Goal: Task Accomplishment & Management: Complete application form

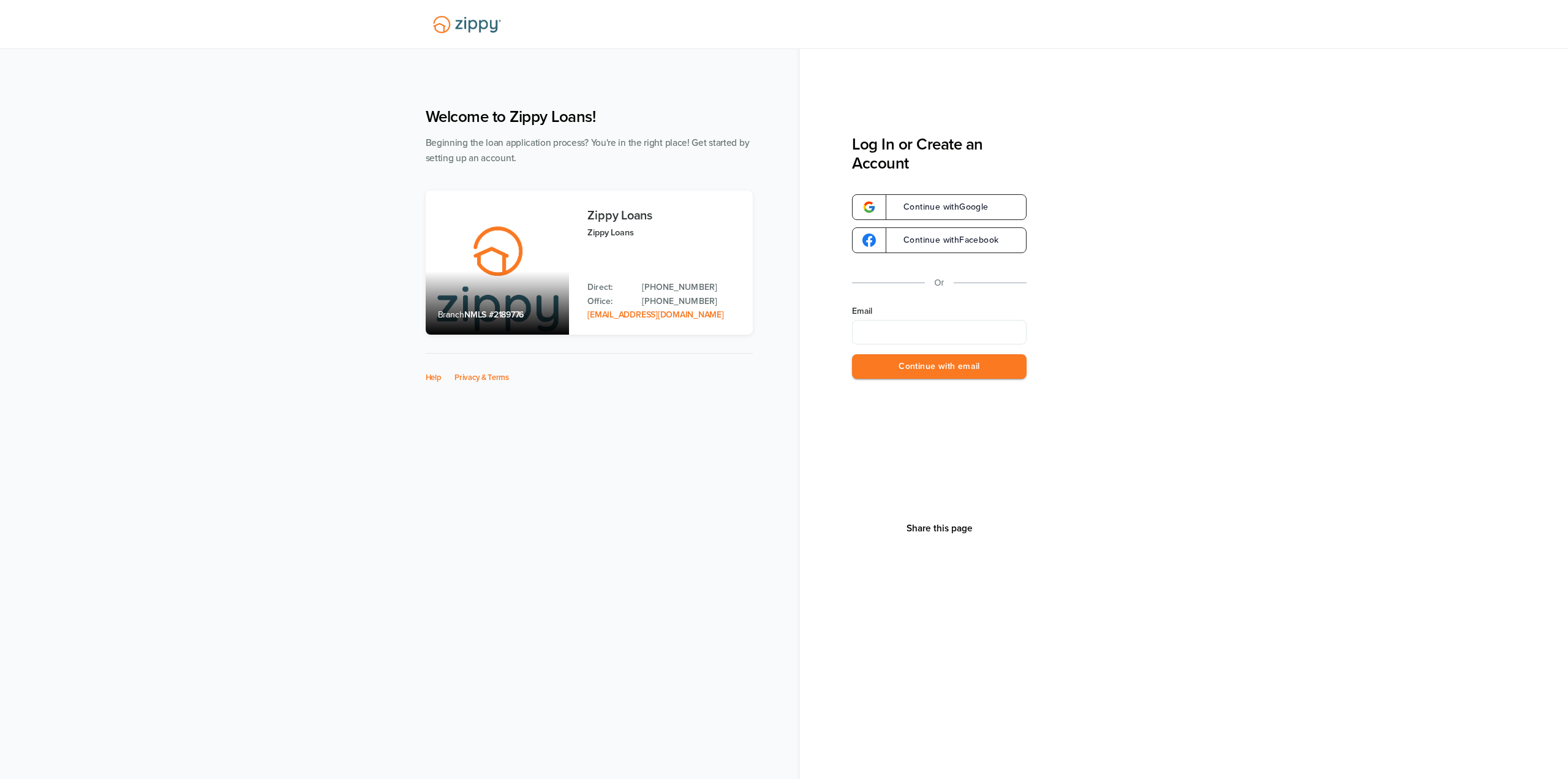
type input "**********"
click at [936, 363] on button "Continue with email" at bounding box center [939, 367] width 174 height 25
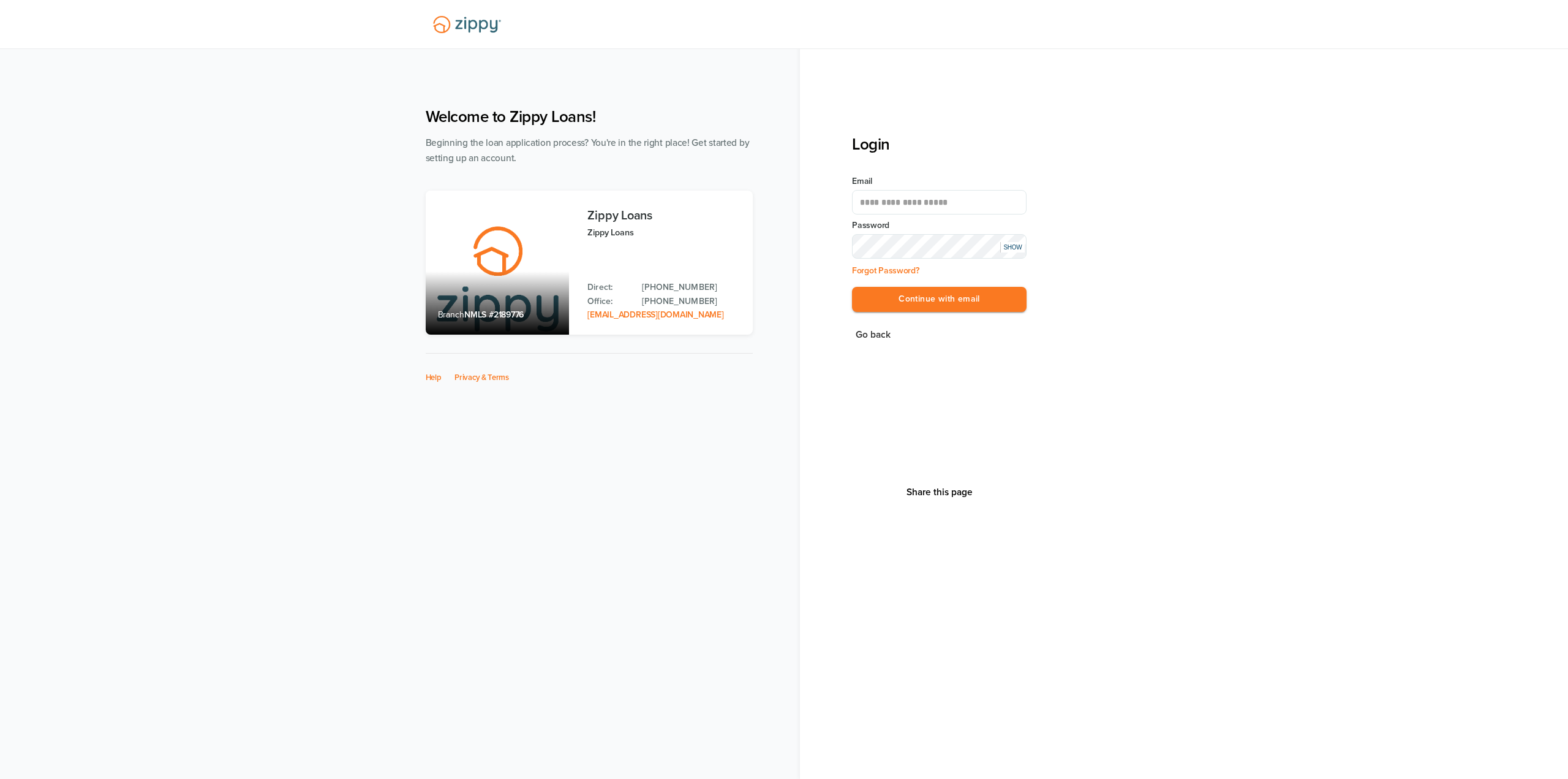
click at [1008, 245] on div "SHOW" at bounding box center [1012, 247] width 24 height 10
click at [986, 303] on button "Continue with email" at bounding box center [939, 300] width 174 height 25
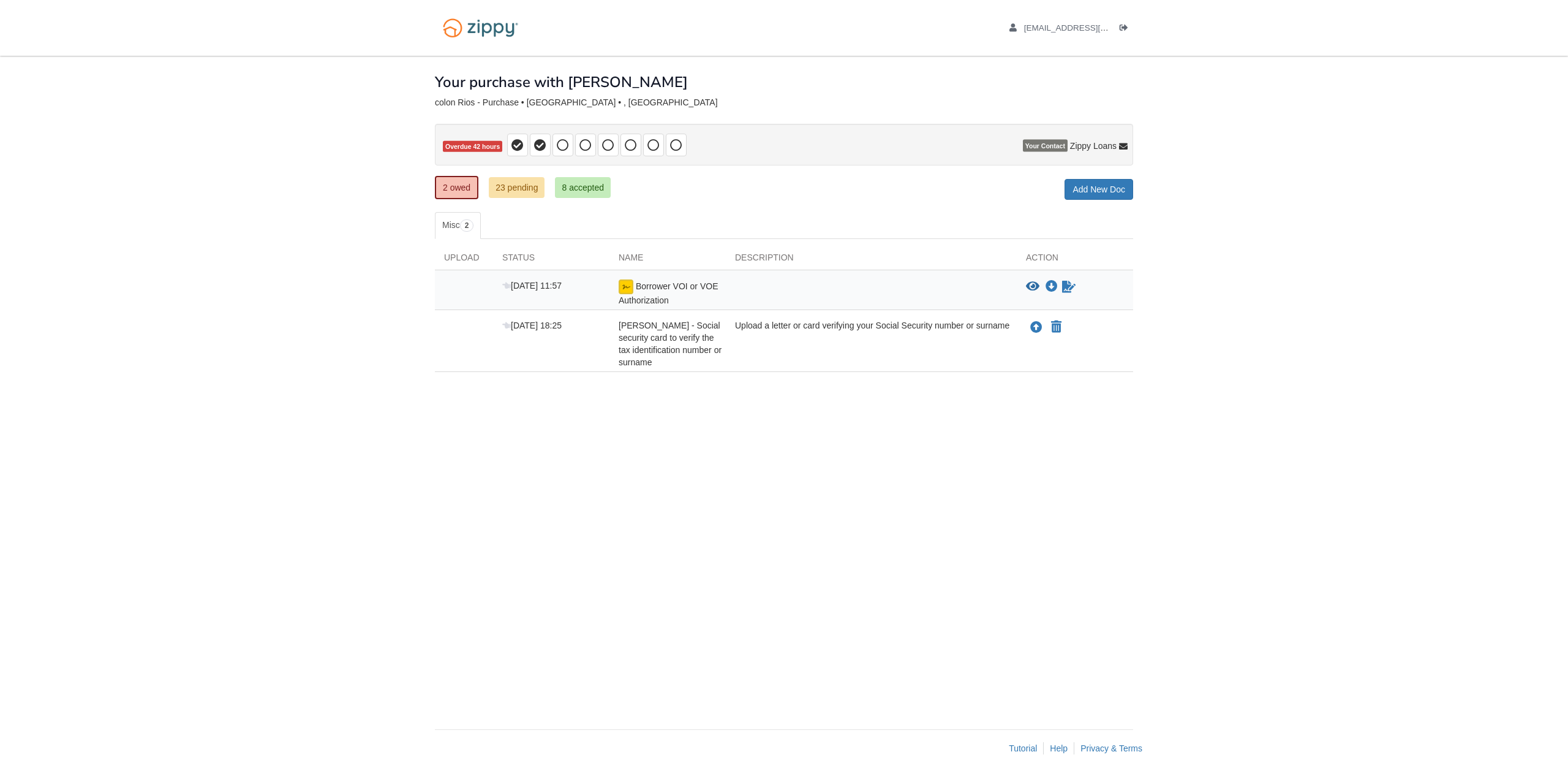
click at [822, 360] on div "Upload a letter or card verifying your Social Security number or surname" at bounding box center [871, 344] width 291 height 49
click at [819, 351] on div "Upload a letter or card verifying your Social Security number or surname" at bounding box center [871, 344] width 291 height 49
click at [995, 325] on div "Upload a letter or card verifying your Social Security number or surname" at bounding box center [871, 344] width 291 height 49
click at [680, 337] on span "Markita - Social security card to verify the tax identification number or surna…" at bounding box center [670, 343] width 103 height 46
click at [620, 284] on img at bounding box center [626, 287] width 15 height 15
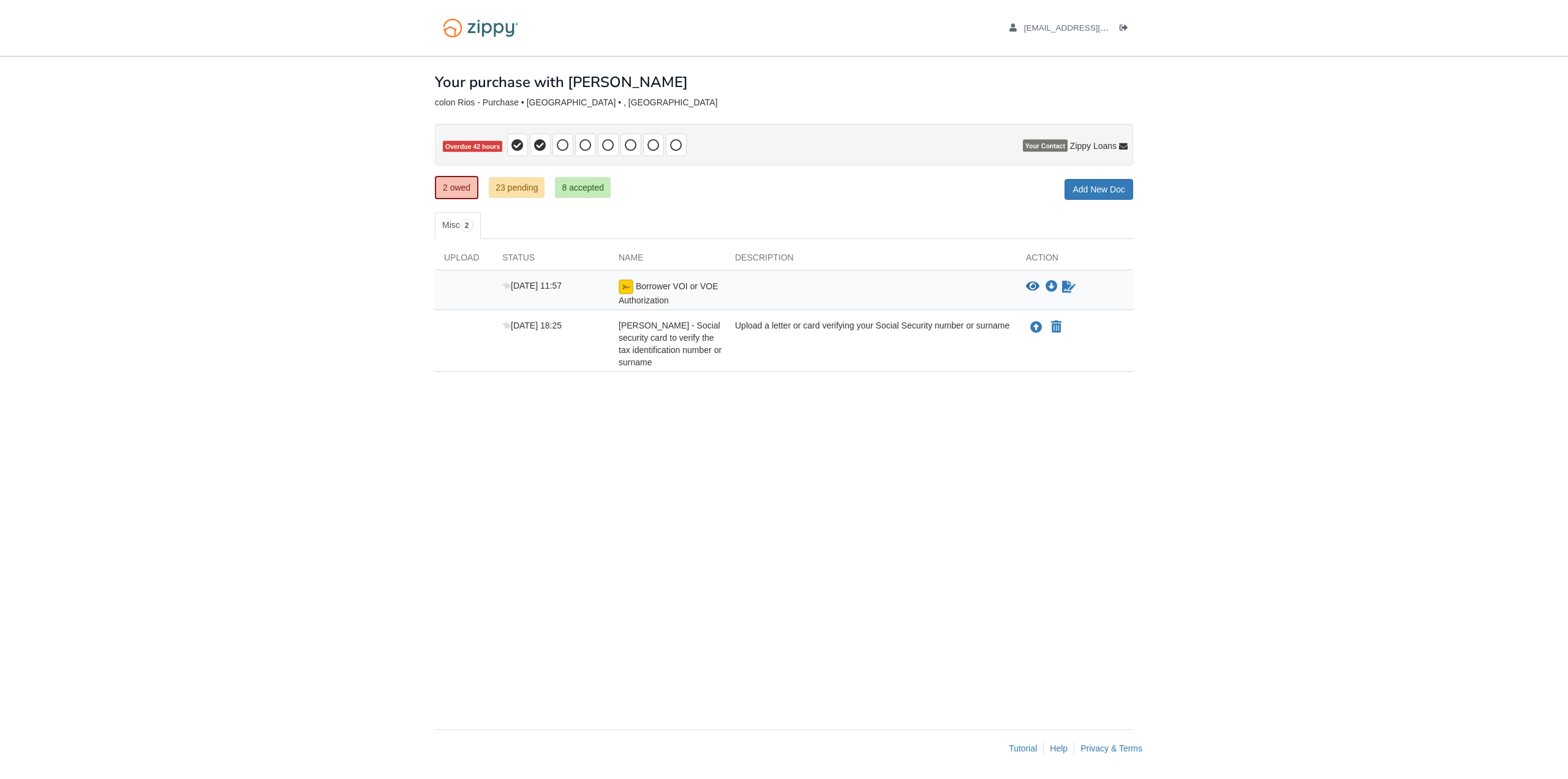
click at [559, 297] on div "Sep 11 11:57" at bounding box center [551, 293] width 116 height 27
click at [530, 192] on link "23 pending" at bounding box center [516, 187] width 55 height 21
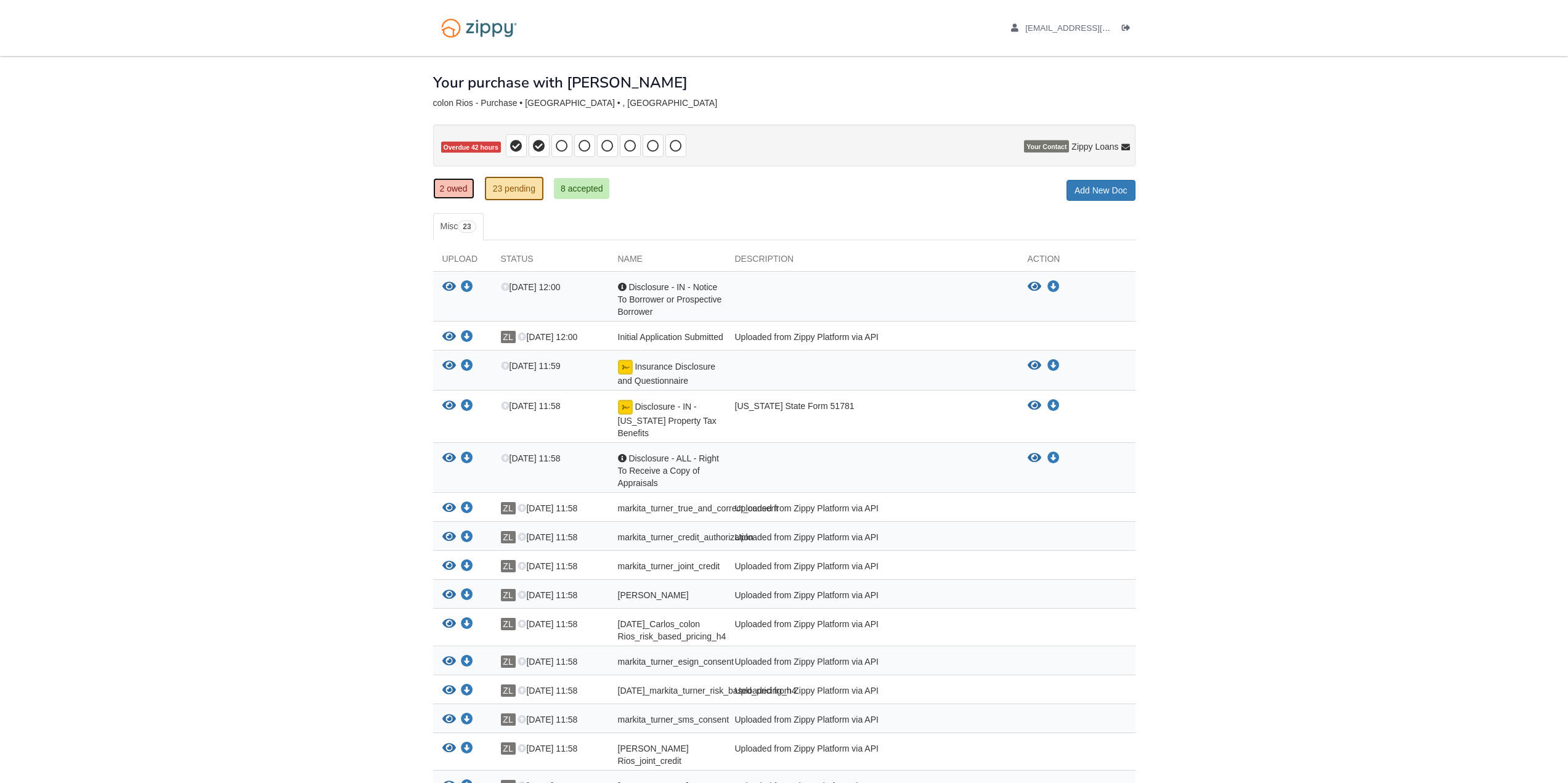
click at [450, 188] on link "2 owed" at bounding box center [454, 188] width 41 height 21
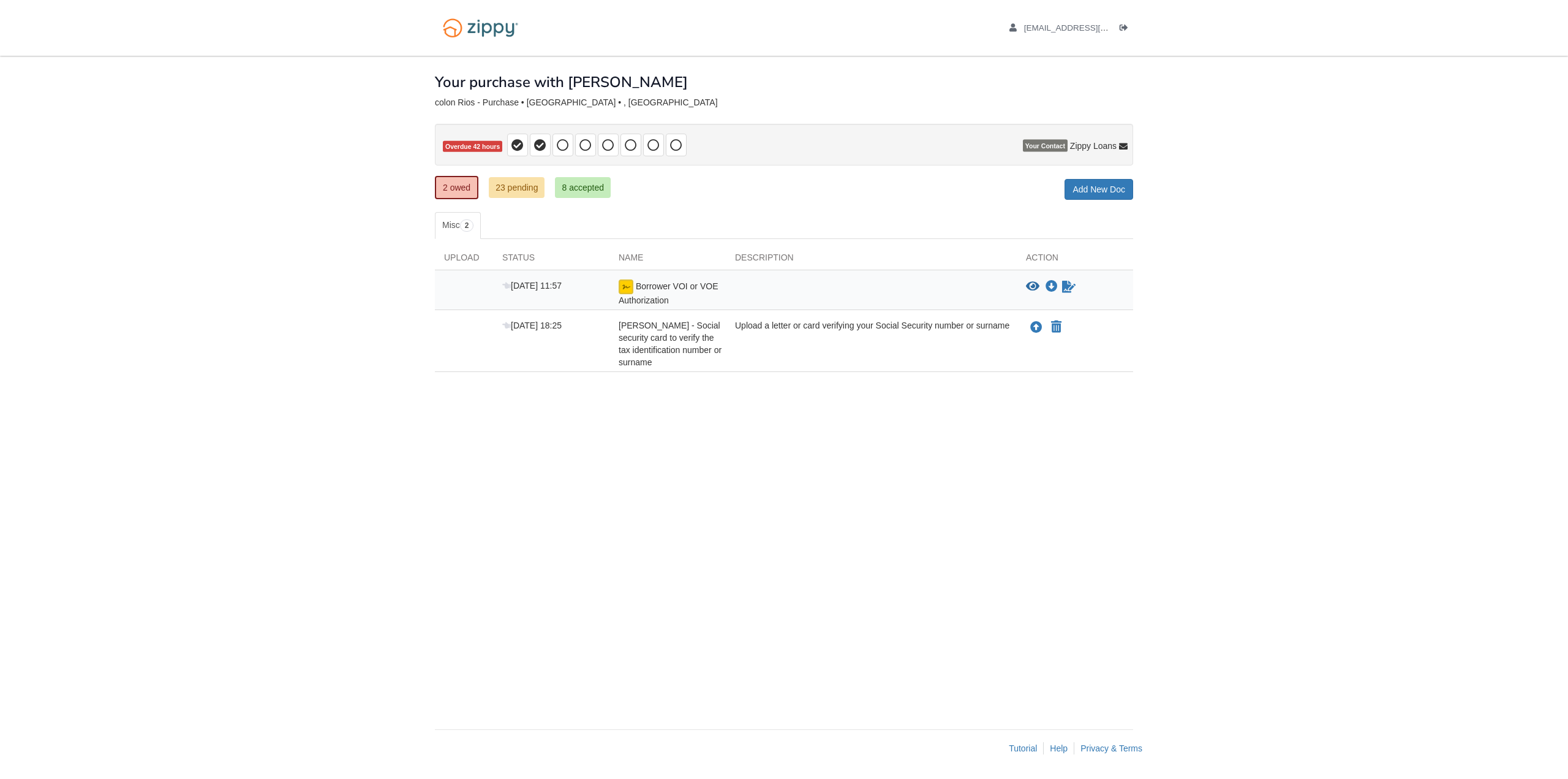
click at [503, 110] on div at bounding box center [783, 116] width 698 height 16
drag, startPoint x: 564, startPoint y: 86, endPoint x: 596, endPoint y: 82, distance: 32.2
click at [564, 86] on h1 "Your purchase with markita" at bounding box center [561, 83] width 253 height 16
drag, startPoint x: 619, startPoint y: 76, endPoint x: 573, endPoint y: 106, distance: 54.9
click at [618, 76] on div "Your purchase with markita" at bounding box center [783, 73] width 698 height 35
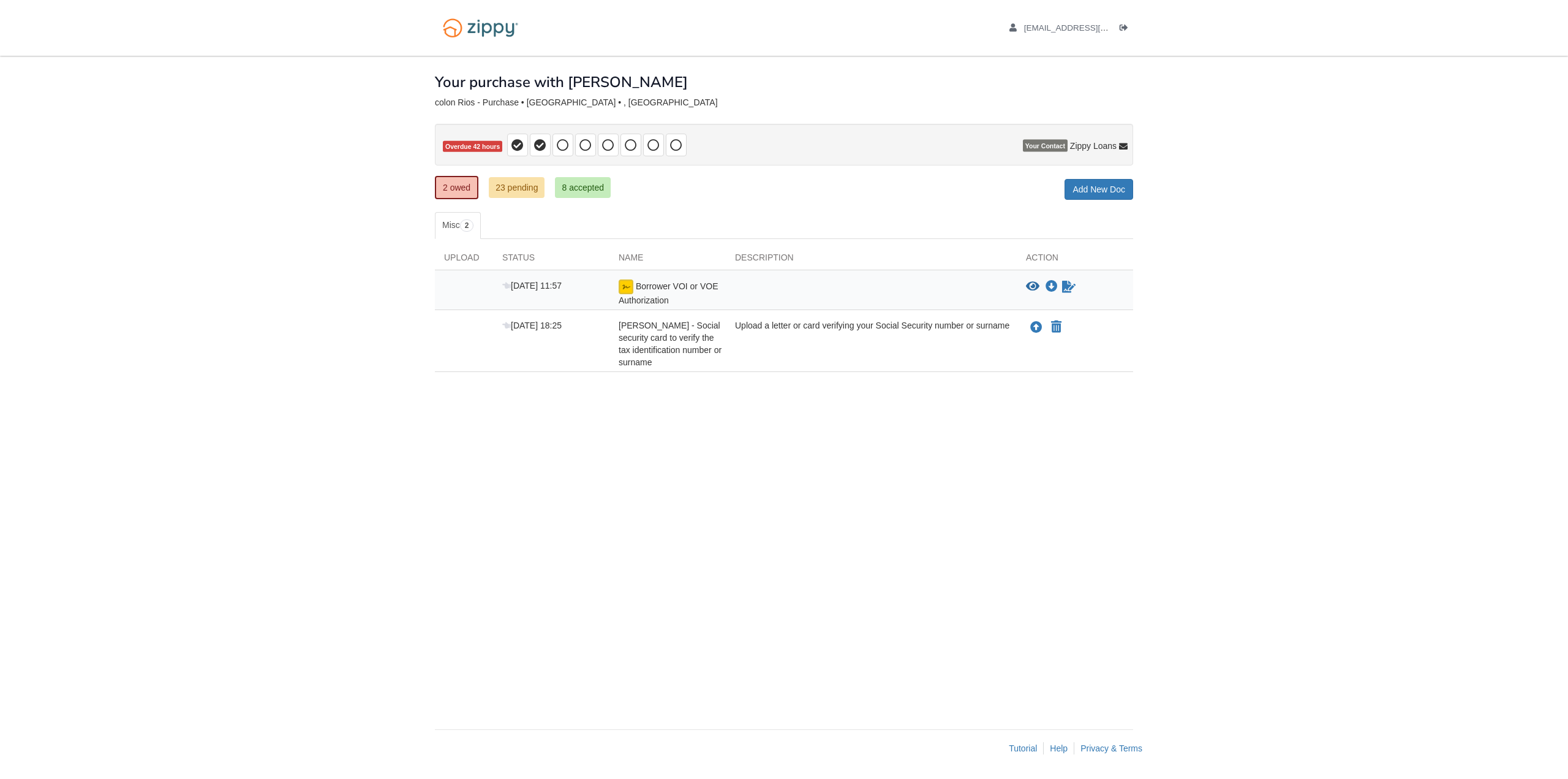
drag, startPoint x: 573, startPoint y: 106, endPoint x: 817, endPoint y: 108, distance: 244.0
click at [573, 108] on div "× × × Pending Add Document Notice document will be included in the email sent t…" at bounding box center [783, 386] width 698 height 661
click at [1123, 24] on icon "Log out" at bounding box center [1123, 27] width 8 height 8
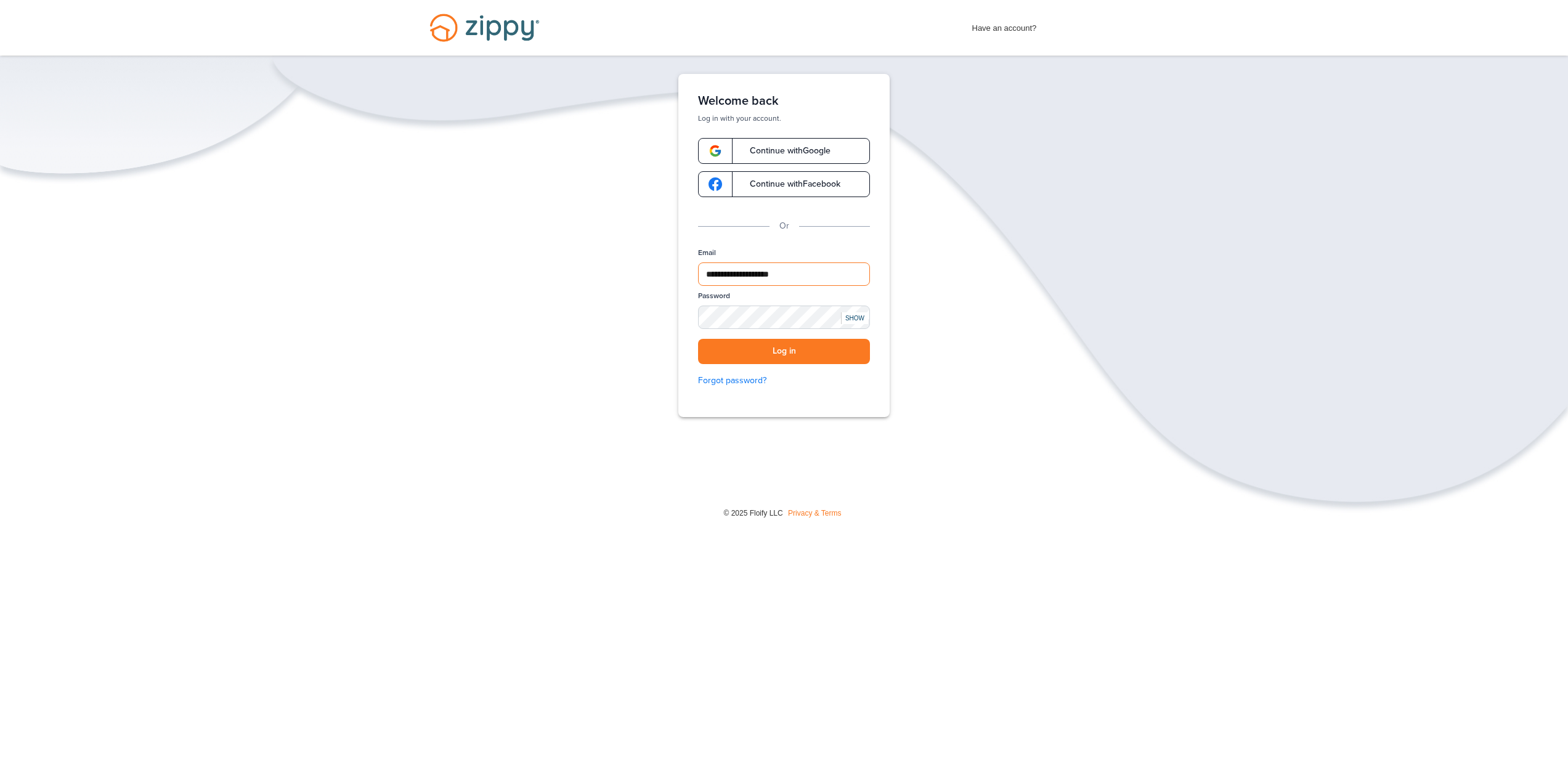
click at [839, 277] on input "**********" at bounding box center [784, 275] width 172 height 24
type input "**********"
click at [795, 348] on button "Log in" at bounding box center [784, 351] width 172 height 26
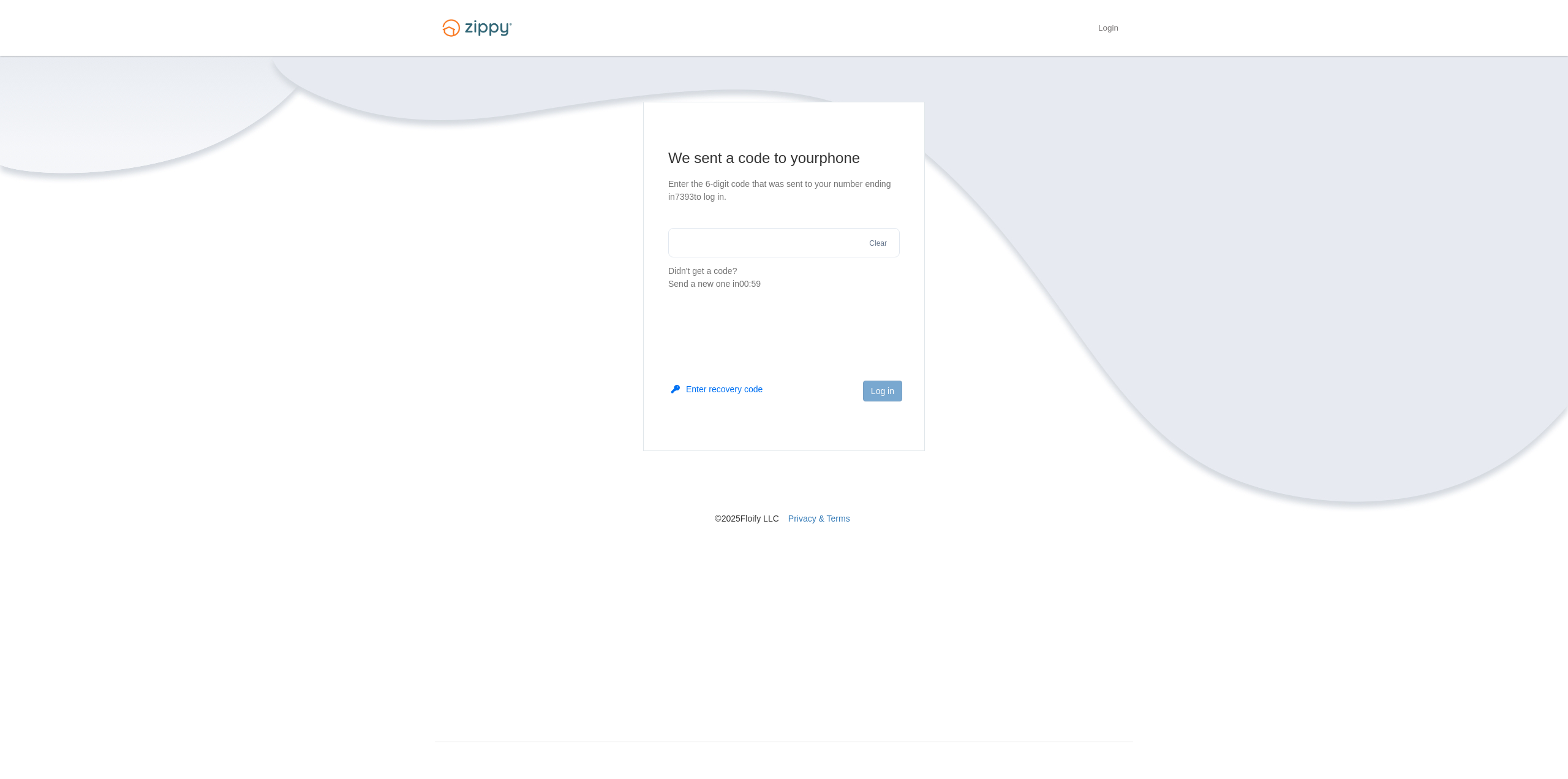
click at [727, 242] on input "text" at bounding box center [783, 242] width 231 height 29
type input "******"
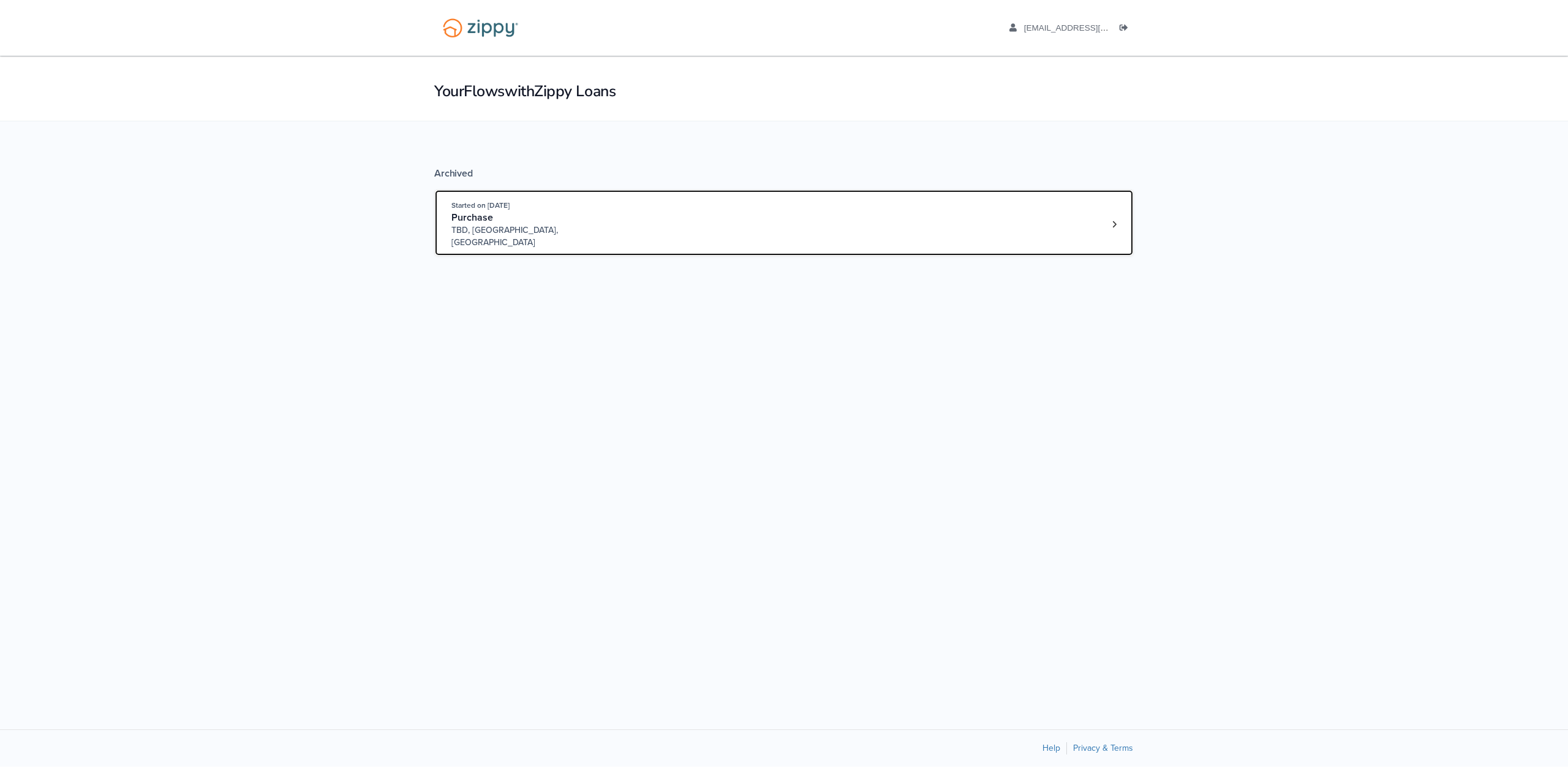
click at [676, 213] on div "Started on [DATE] Purchase TBD, [GEOGRAPHIC_DATA], [GEOGRAPHIC_DATA]" at bounding box center [778, 223] width 653 height 50
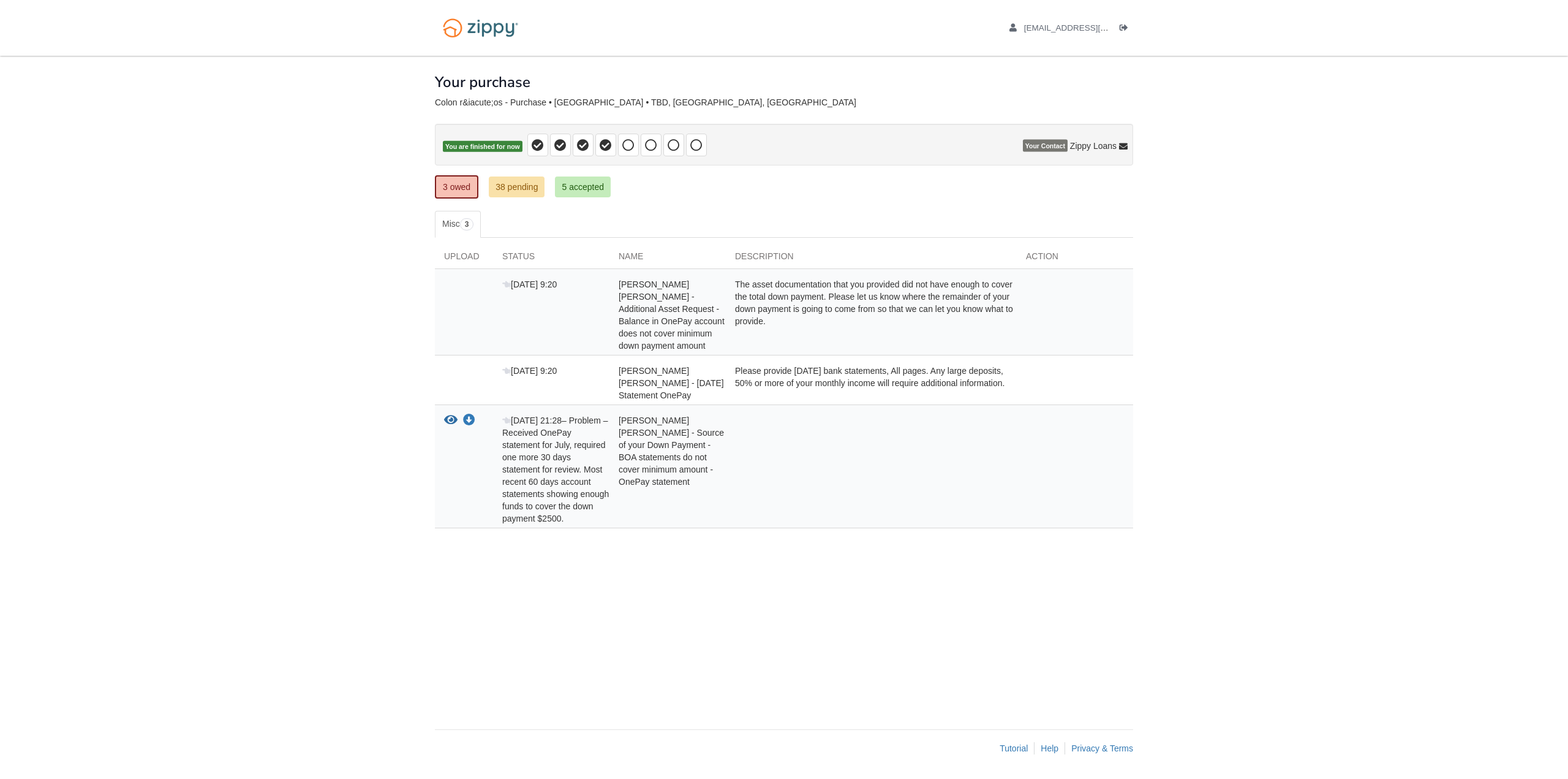
click at [617, 329] on div "[PERSON_NAME] [PERSON_NAME] - Additional Asset Request - Balance in OnePay acco…" at bounding box center [668, 314] width 116 height 74
click at [799, 449] on div at bounding box center [871, 468] width 291 height 110
click at [631, 153] on span at bounding box center [628, 144] width 21 height 23
click at [647, 143] on icon at bounding box center [651, 144] width 12 height 12
click at [458, 189] on link "3 owed" at bounding box center [456, 187] width 44 height 24
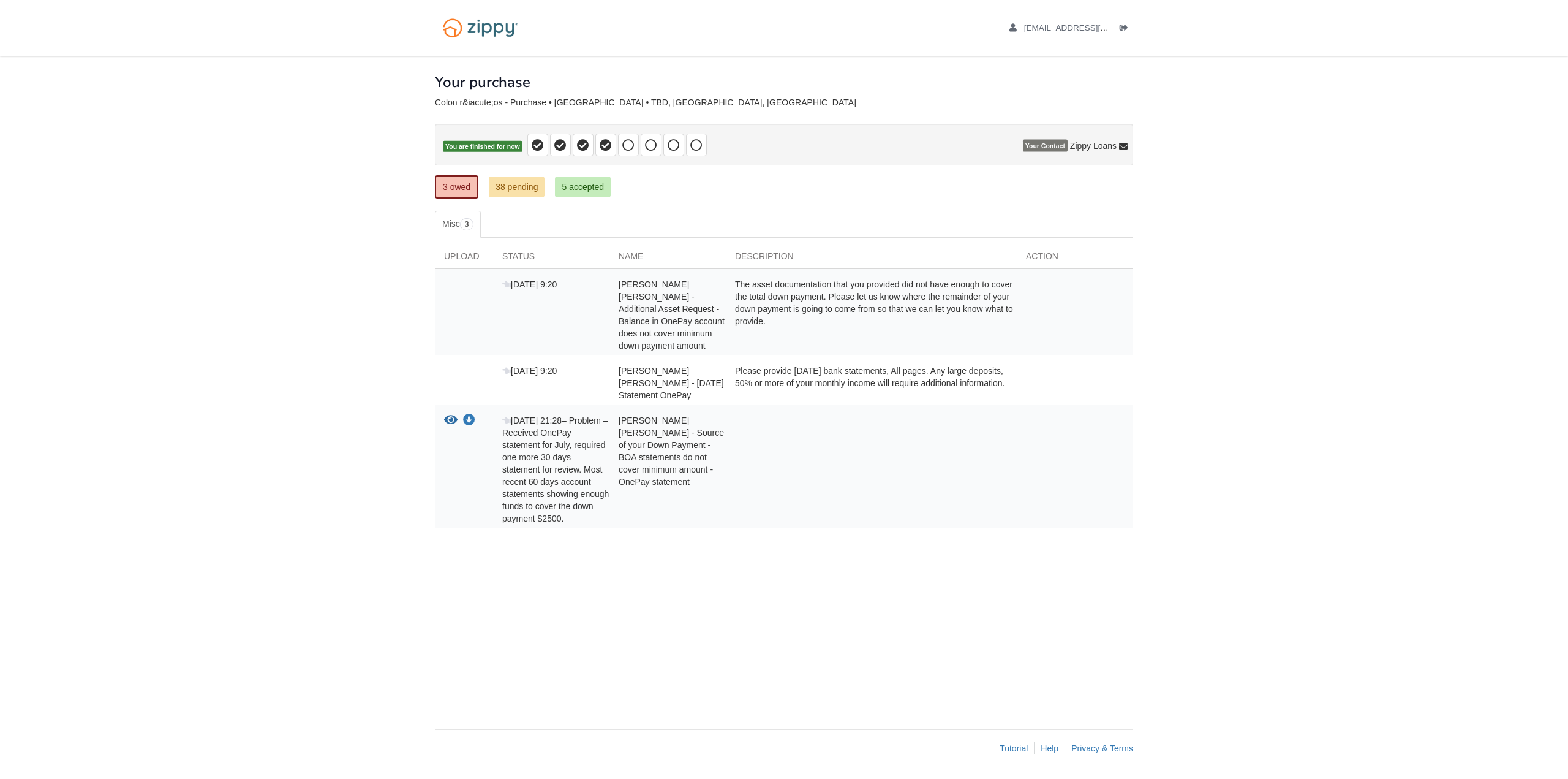
click at [834, 301] on div "The asset documentation that you provided did not have enough to cover the tota…" at bounding box center [871, 314] width 291 height 74
click at [446, 414] on icon "View Carlos Colon Ríos - Source of your Down Payment - BOA statements do not co…" at bounding box center [450, 419] width 14 height 12
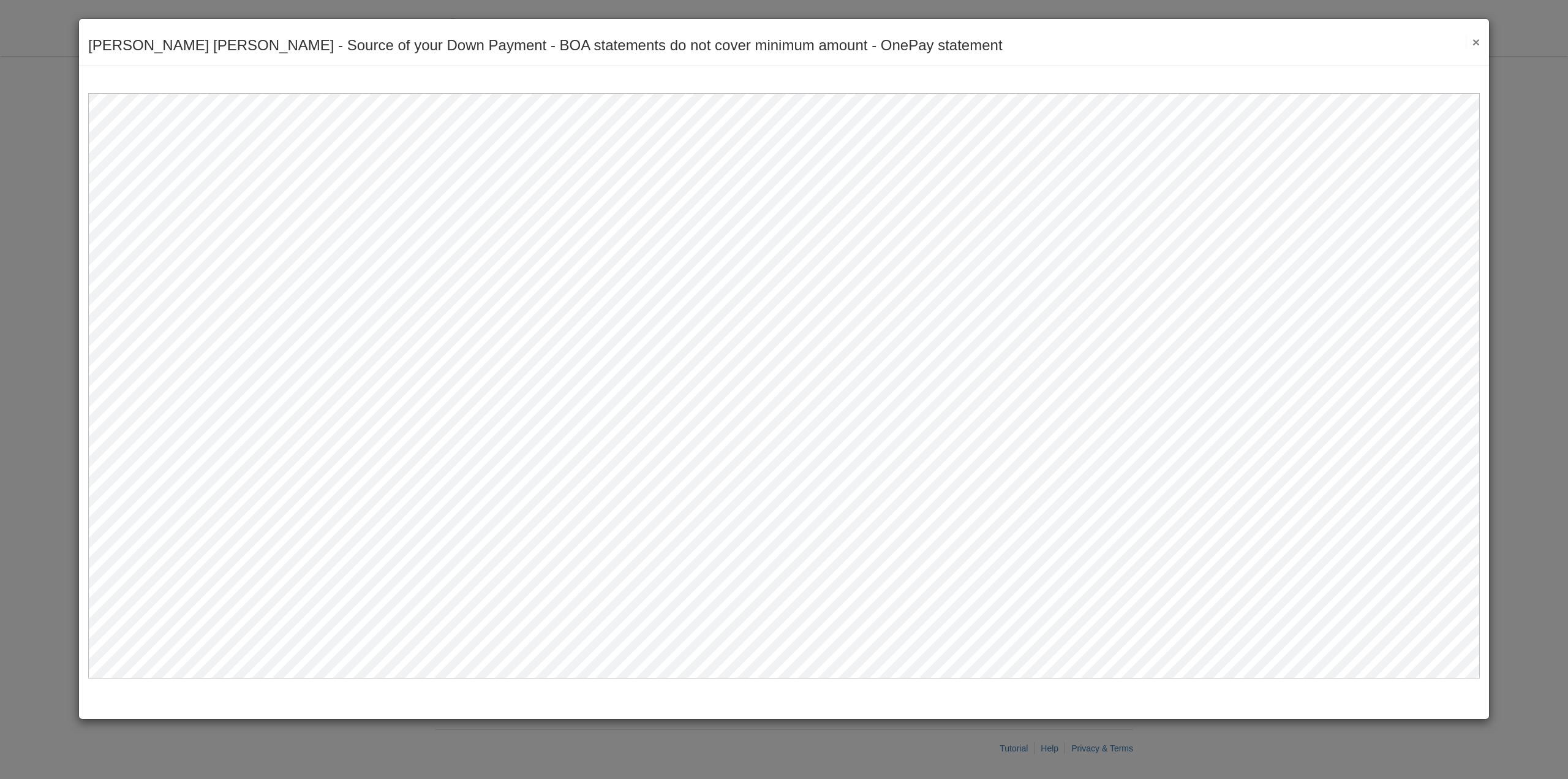
click at [45, 306] on div "[PERSON_NAME] [PERSON_NAME] - Source of your Down Payment - BOA statements do n…" at bounding box center [784, 390] width 1568 height 779
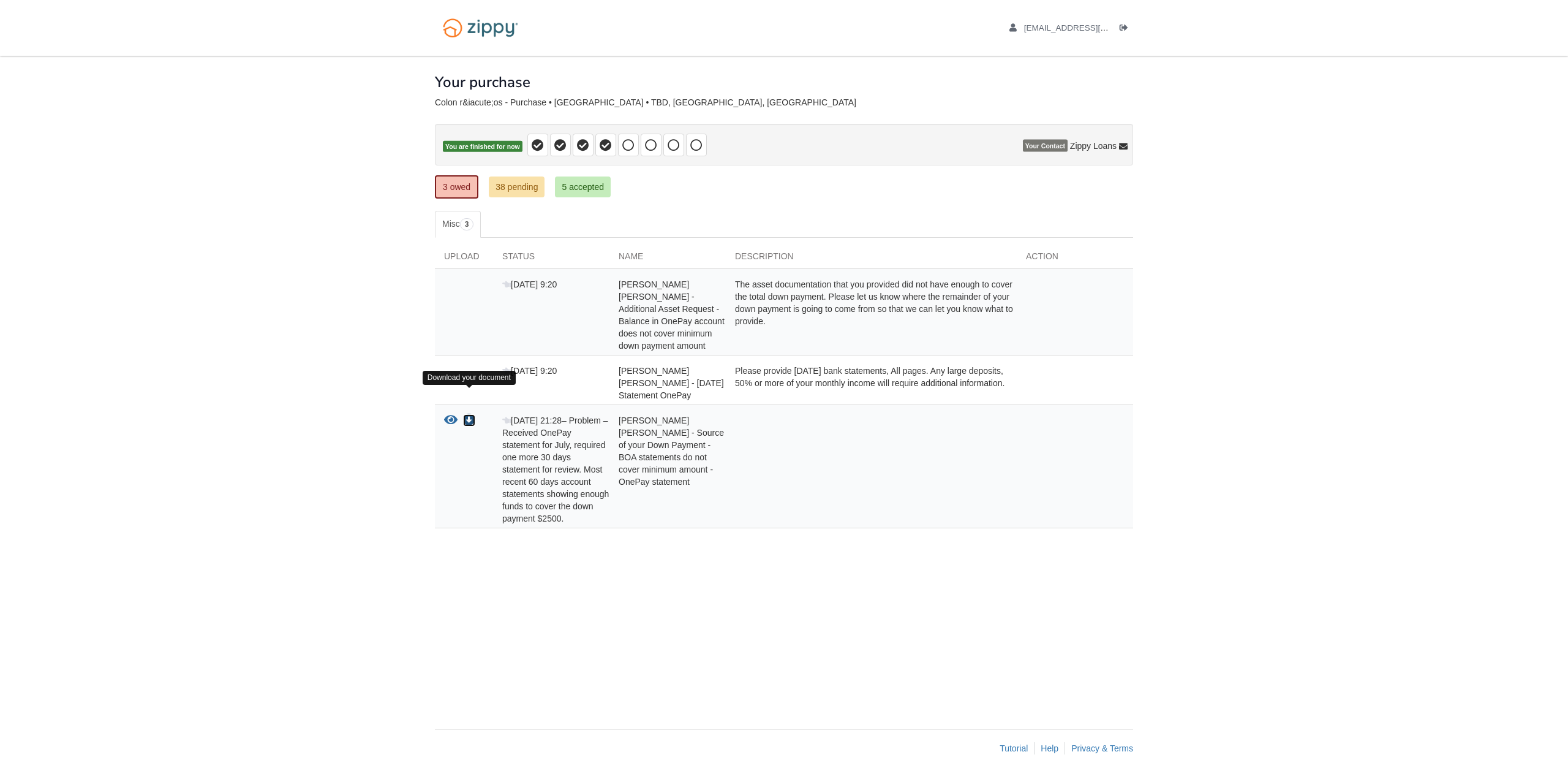
click at [474, 414] on icon "Download Carlos Colon Ríos - Source of your Down Payment - BOA statements do no…" at bounding box center [468, 419] width 12 height 12
click at [1420, 220] on body "[EMAIL_ADDRESS][DOMAIN_NAME] Logout" at bounding box center [784, 390] width 1568 height 779
click at [466, 226] on span "3" at bounding box center [467, 223] width 15 height 12
click at [613, 190] on ul "3 owed 38 pending 5 accepted" at bounding box center [527, 187] width 185 height 24
click at [599, 183] on link "5 accepted" at bounding box center [583, 186] width 55 height 21
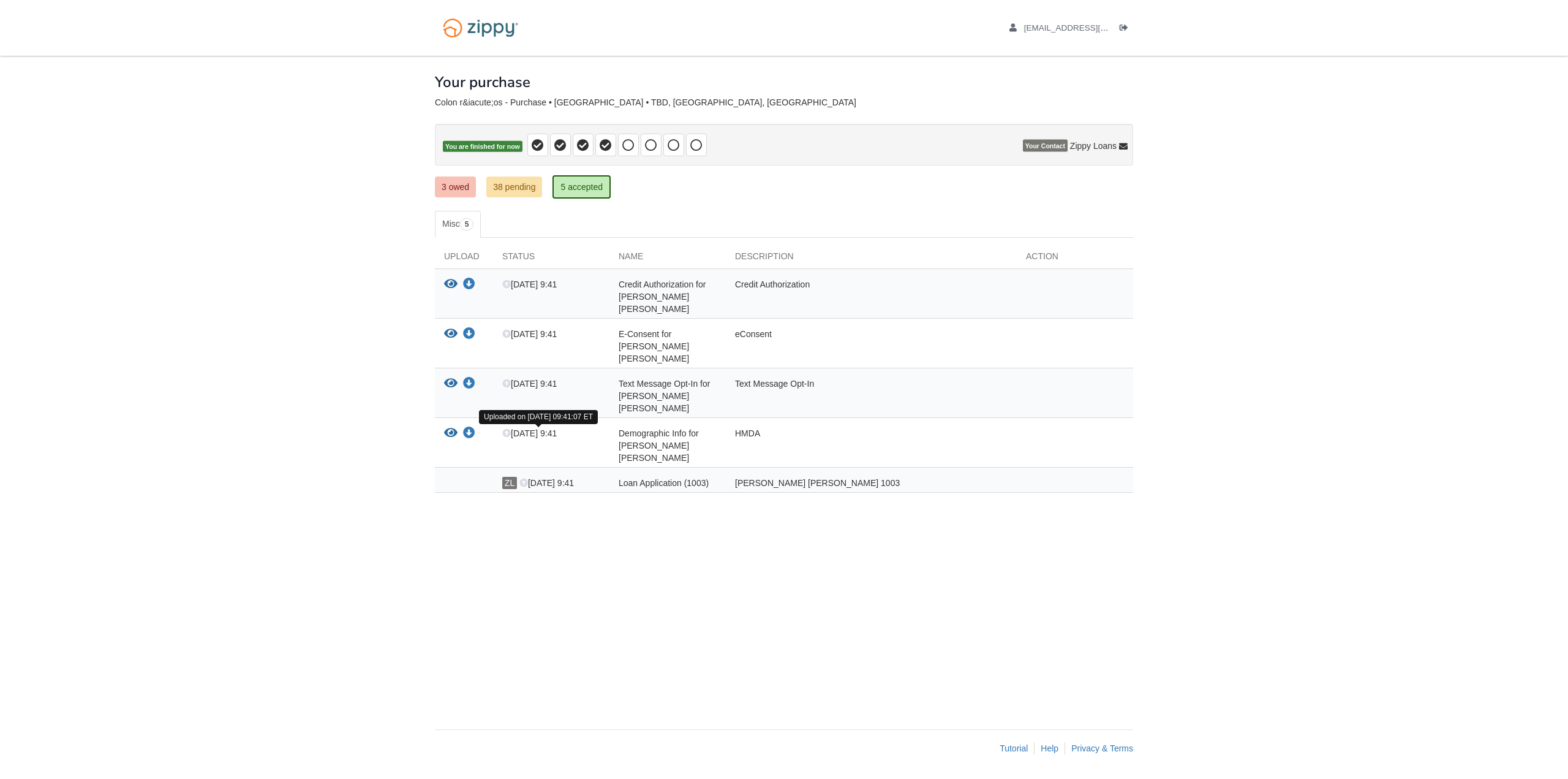
click at [522, 479] on icon at bounding box center [523, 483] width 8 height 8
click at [625, 557] on div "× × × Pending Add Document Notice document will be included in the email sent t…" at bounding box center [783, 386] width 698 height 661
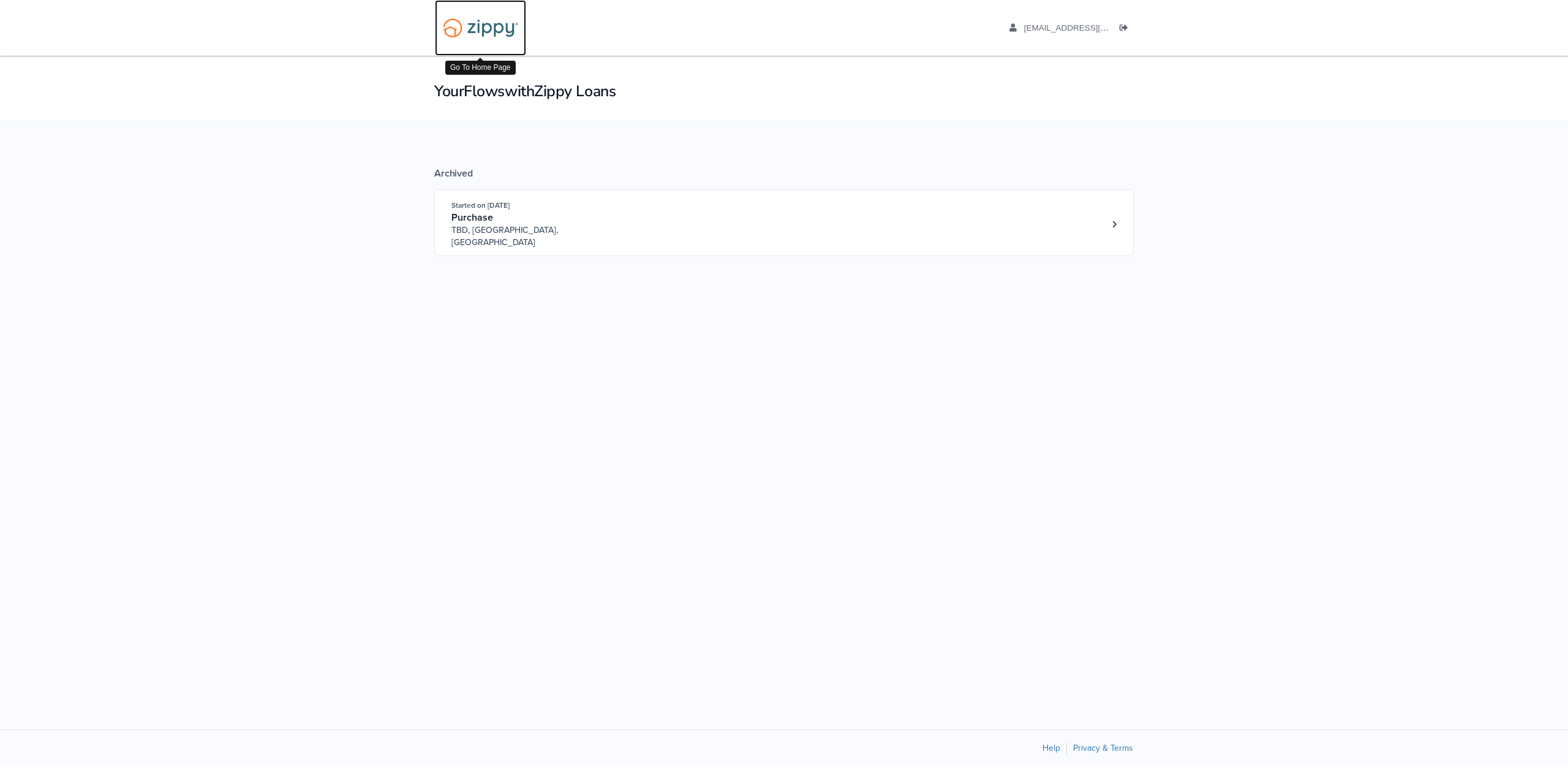
click at [478, 32] on img at bounding box center [480, 27] width 92 height 31
click at [1130, 25] on link "Logout" at bounding box center [1126, 29] width 14 height 12
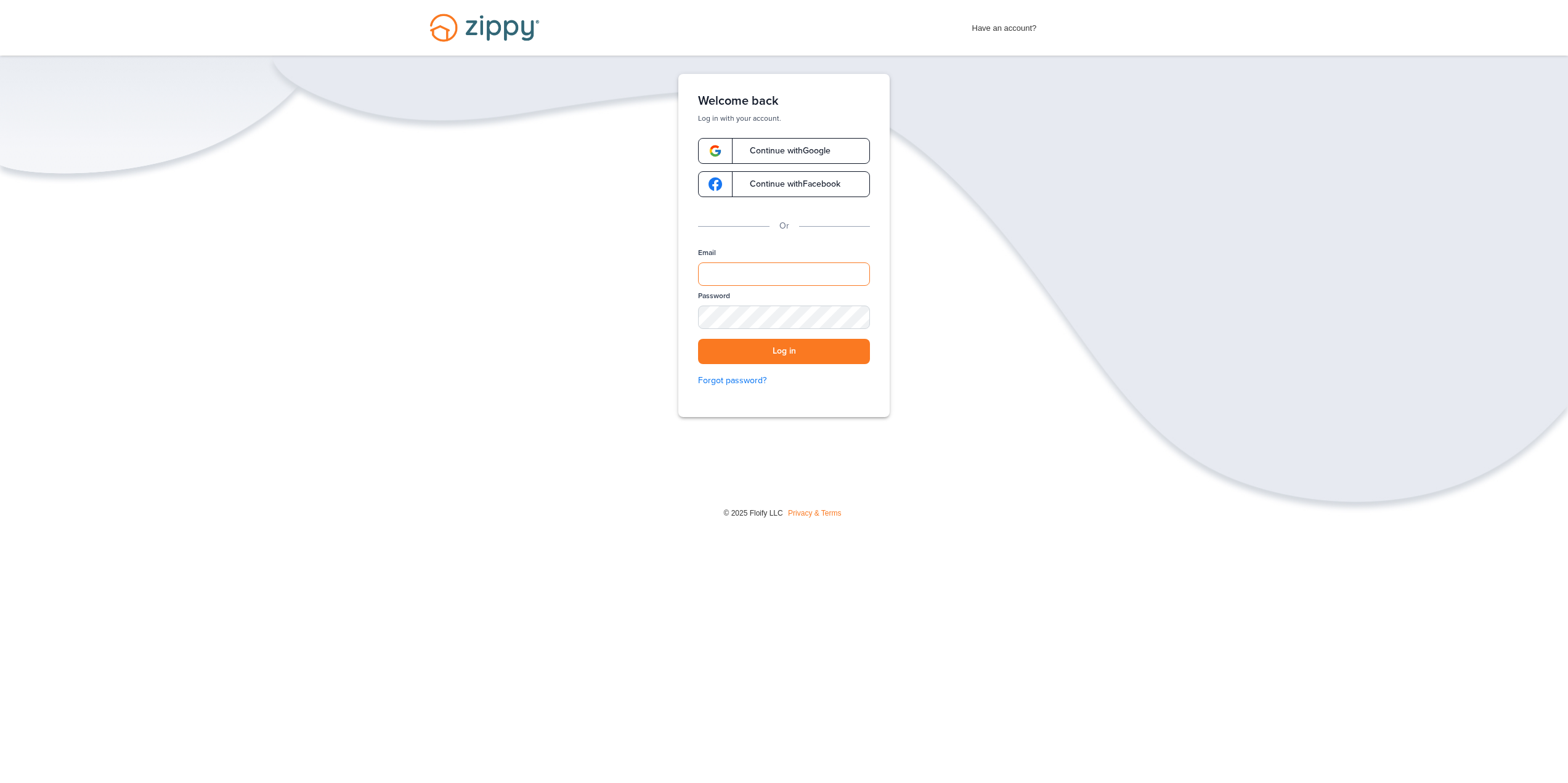
type input "**********"
click at [463, 16] on img "Desktop Navigation" at bounding box center [485, 27] width 141 height 56
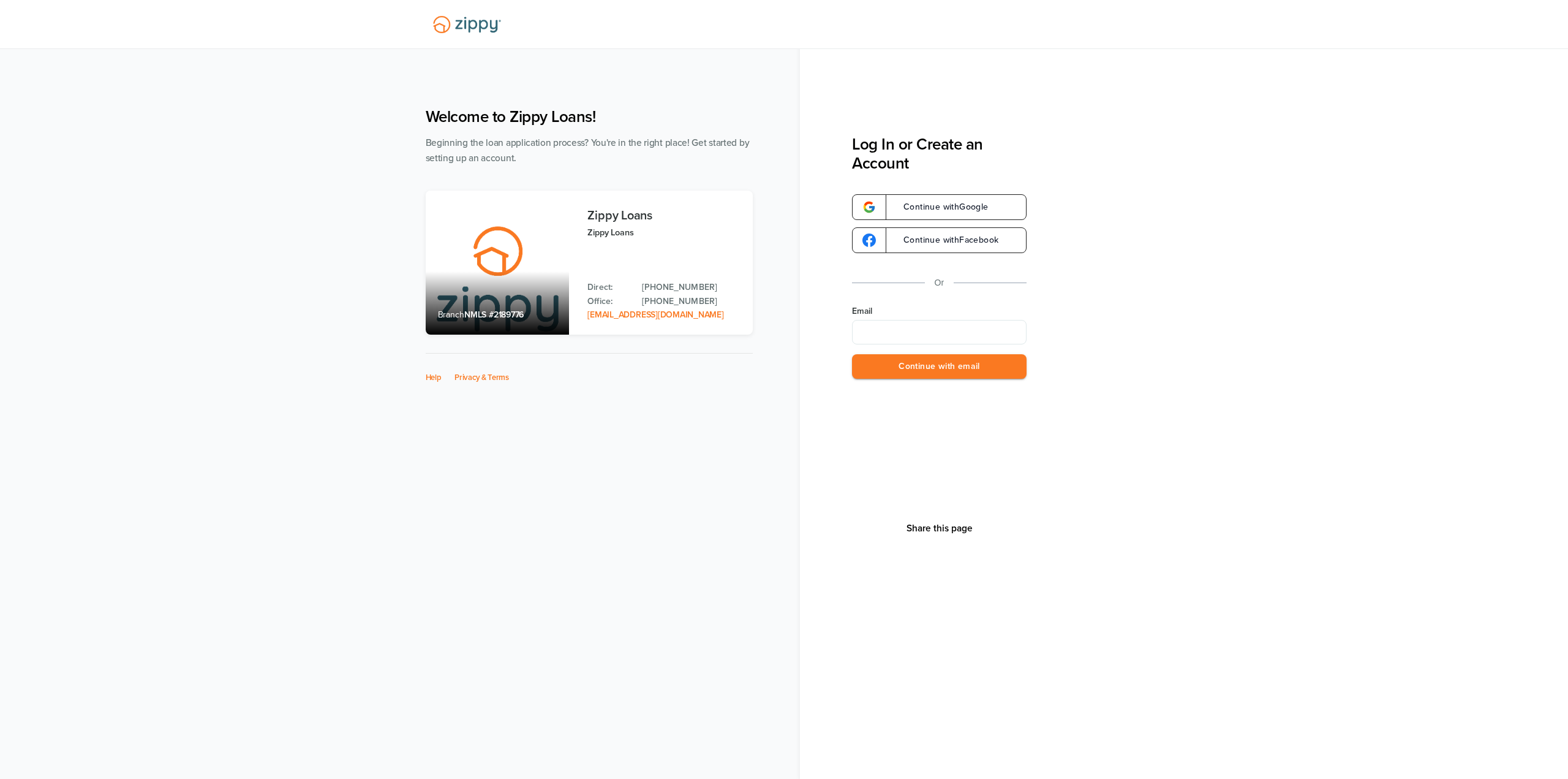
drag, startPoint x: 511, startPoint y: 247, endPoint x: 508, endPoint y: 272, distance: 25.2
click at [511, 247] on div "Branch NMLS #2189776" at bounding box center [497, 262] width 144 height 144
click at [508, 311] on span "NMLS #2189776" at bounding box center [494, 314] width 59 height 10
click at [522, 216] on div "Branch NMLS #2189776" at bounding box center [497, 262] width 144 height 144
click at [522, 71] on div "Welcome to Zippy Loans! Beginning the loan application process? You're in the r…" at bounding box center [784, 414] width 1568 height 730
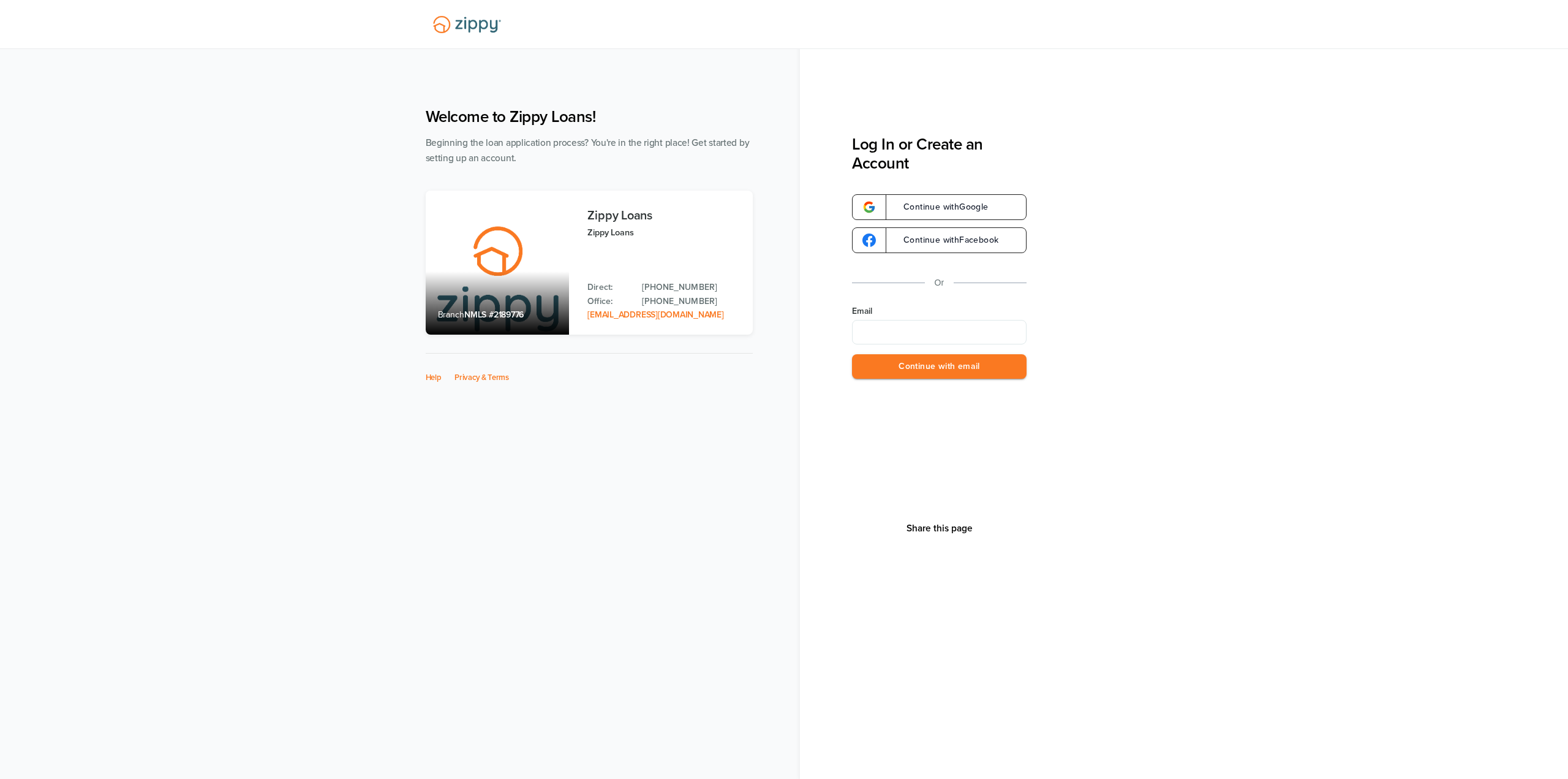
click at [622, 113] on h1 "Welcome to Zippy Loans!" at bounding box center [589, 116] width 327 height 19
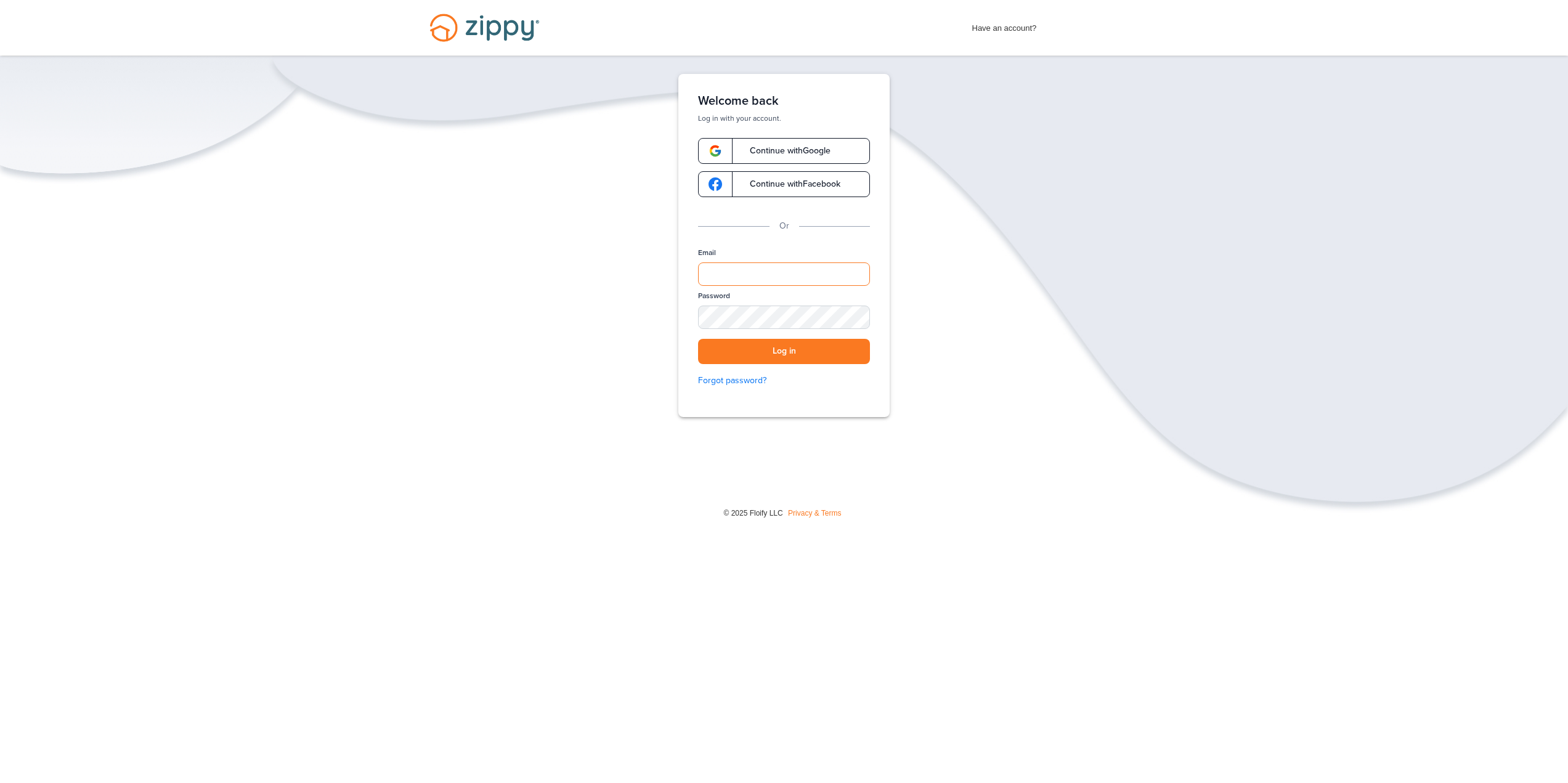
type input "**********"
drag, startPoint x: 998, startPoint y: 25, endPoint x: 1017, endPoint y: 23, distance: 19.1
click at [998, 25] on span "Have an account?" at bounding box center [1004, 26] width 65 height 20
click at [1034, 27] on span "Have an account?" at bounding box center [1004, 26] width 65 height 20
click at [969, 45] on div "Have an account? Apply Now Have an account? Log in Schedule a Floify Demo" at bounding box center [784, 27] width 1568 height 56
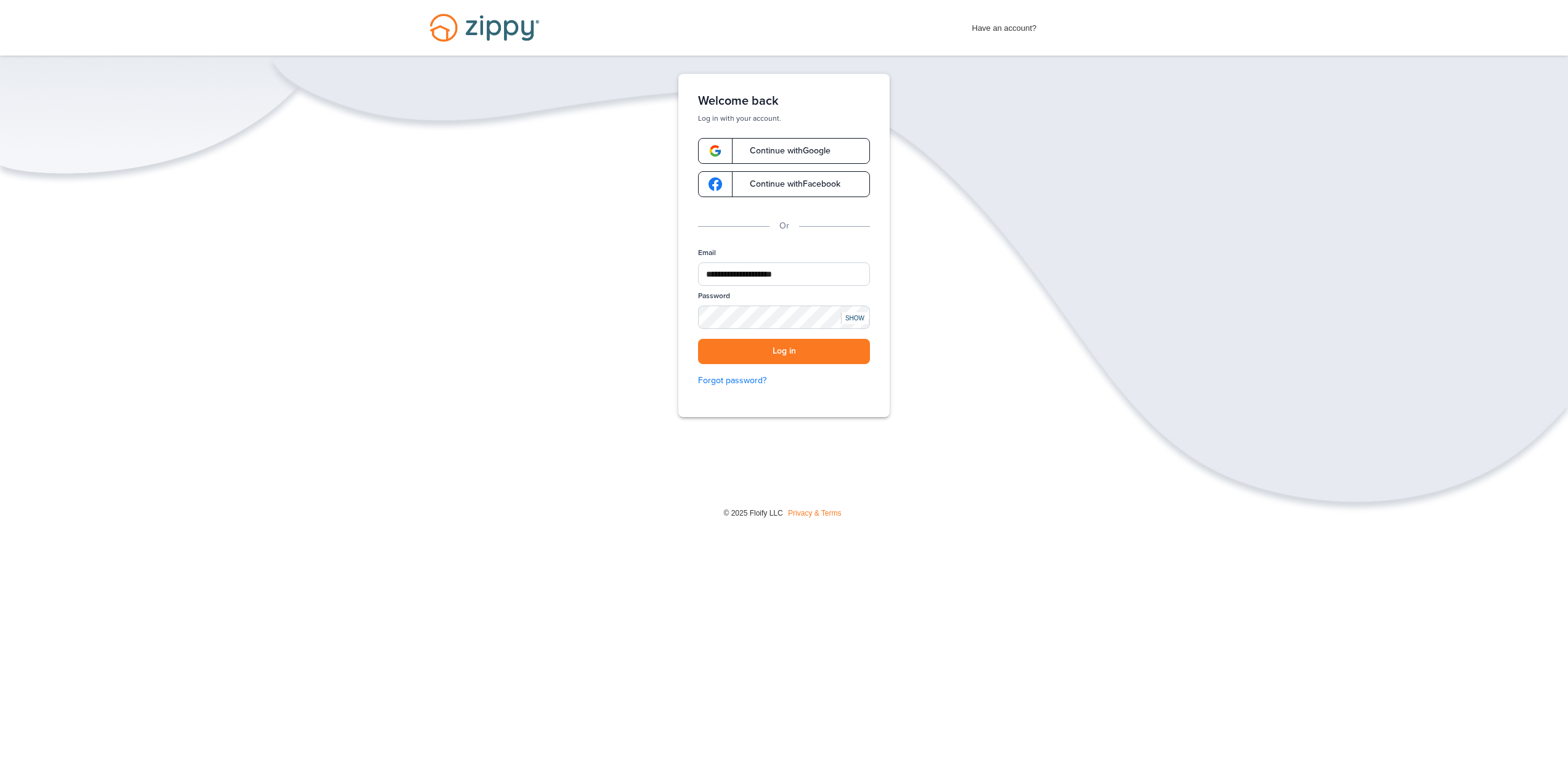
click at [803, 32] on div "Have an account? Apply Now Have an account? Log in Schedule a Floify Demo" at bounding box center [784, 27] width 1568 height 56
drag, startPoint x: 720, startPoint y: 31, endPoint x: 712, endPoint y: 35, distance: 8.9
click at [718, 34] on div "Have an account? Apply Now Have an account? Log in Schedule a Floify Demo" at bounding box center [784, 27] width 1568 height 56
click at [706, 37] on div "Have an account? Apply Now Have an account? Log in Schedule a Floify Demo" at bounding box center [784, 27] width 1568 height 56
click at [704, 37] on div "Have an account? Apply Now Have an account? Log in Schedule a Floify Demo" at bounding box center [784, 27] width 1568 height 56
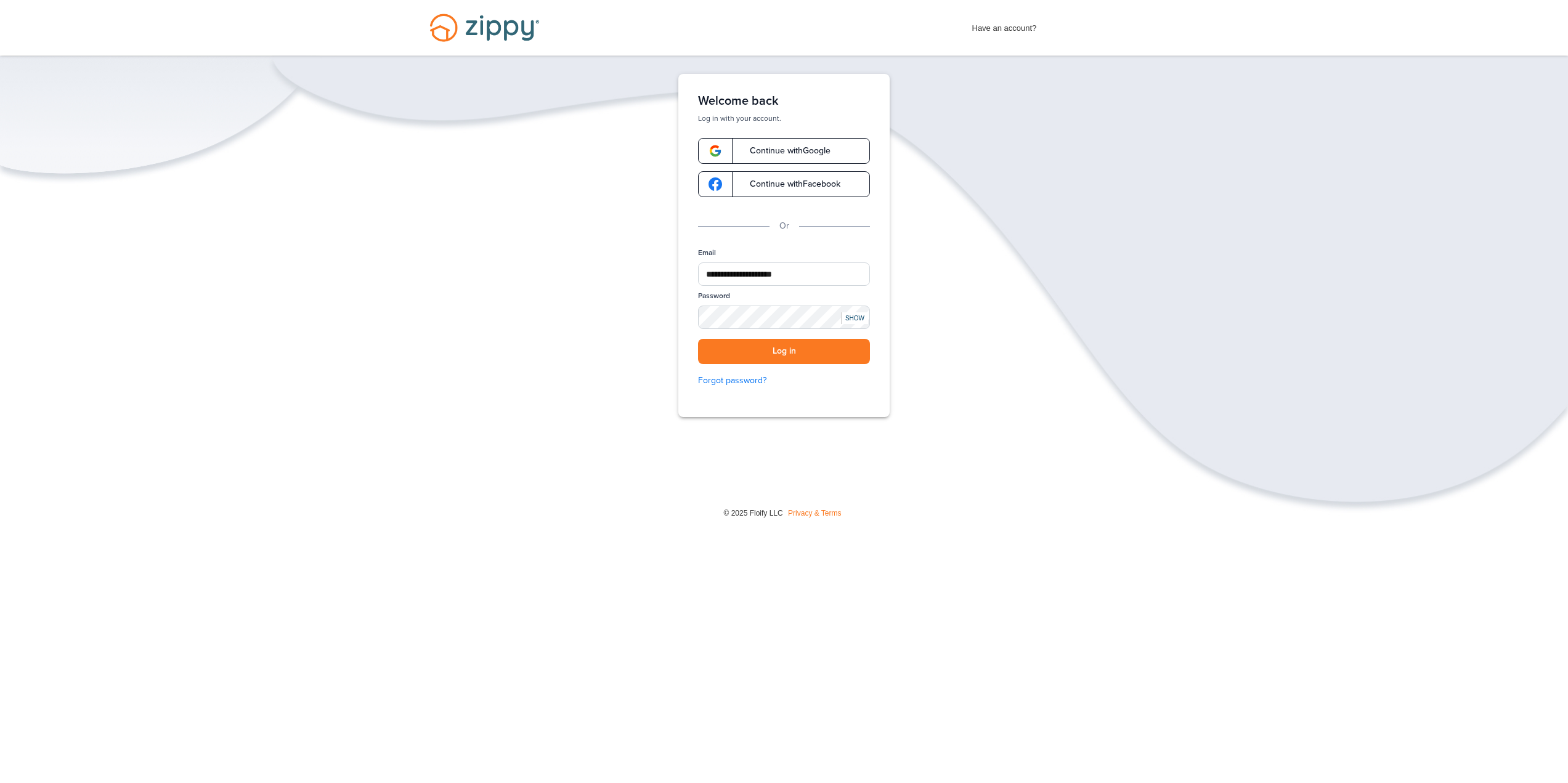
click at [524, 55] on img "Desktop Navigation" at bounding box center [485, 27] width 141 height 56
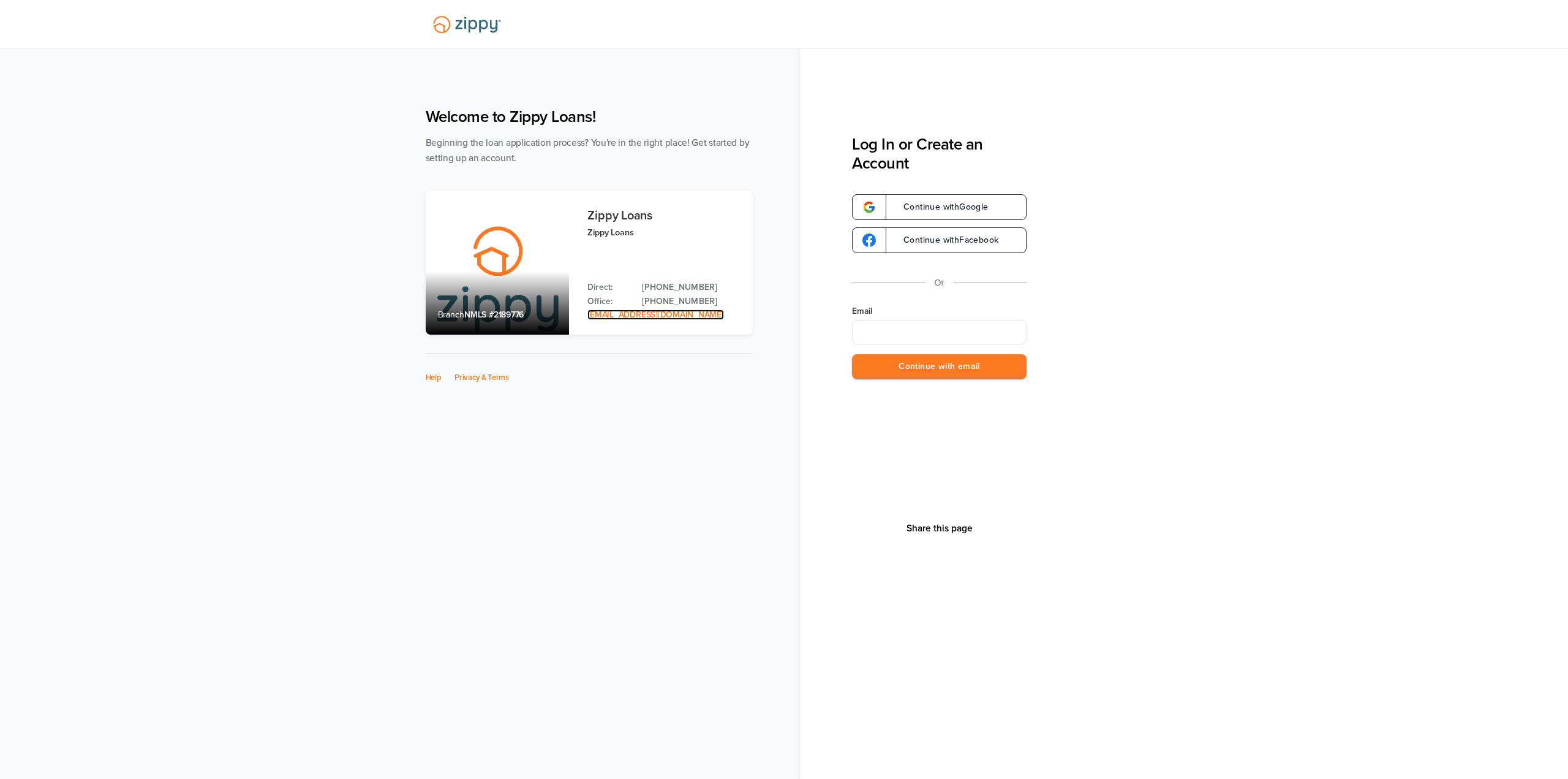
click at [625, 320] on link "[EMAIL_ADDRESS][DOMAIN_NAME]" at bounding box center [655, 314] width 136 height 10
click at [484, 28] on img at bounding box center [466, 24] width 83 height 28
click at [456, 20] on img at bounding box center [466, 24] width 83 height 28
